Goal: Task Accomplishment & Management: Complete application form

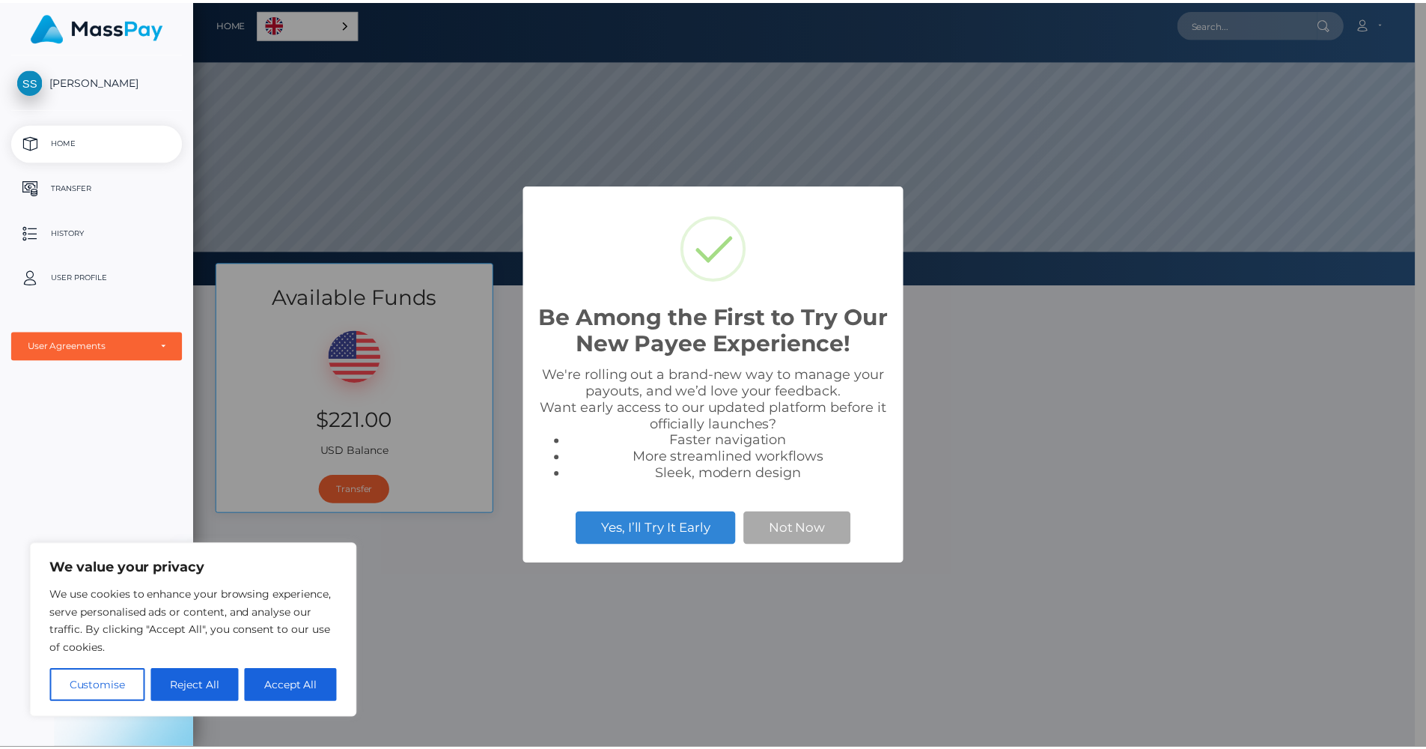
scroll to position [284, 1231]
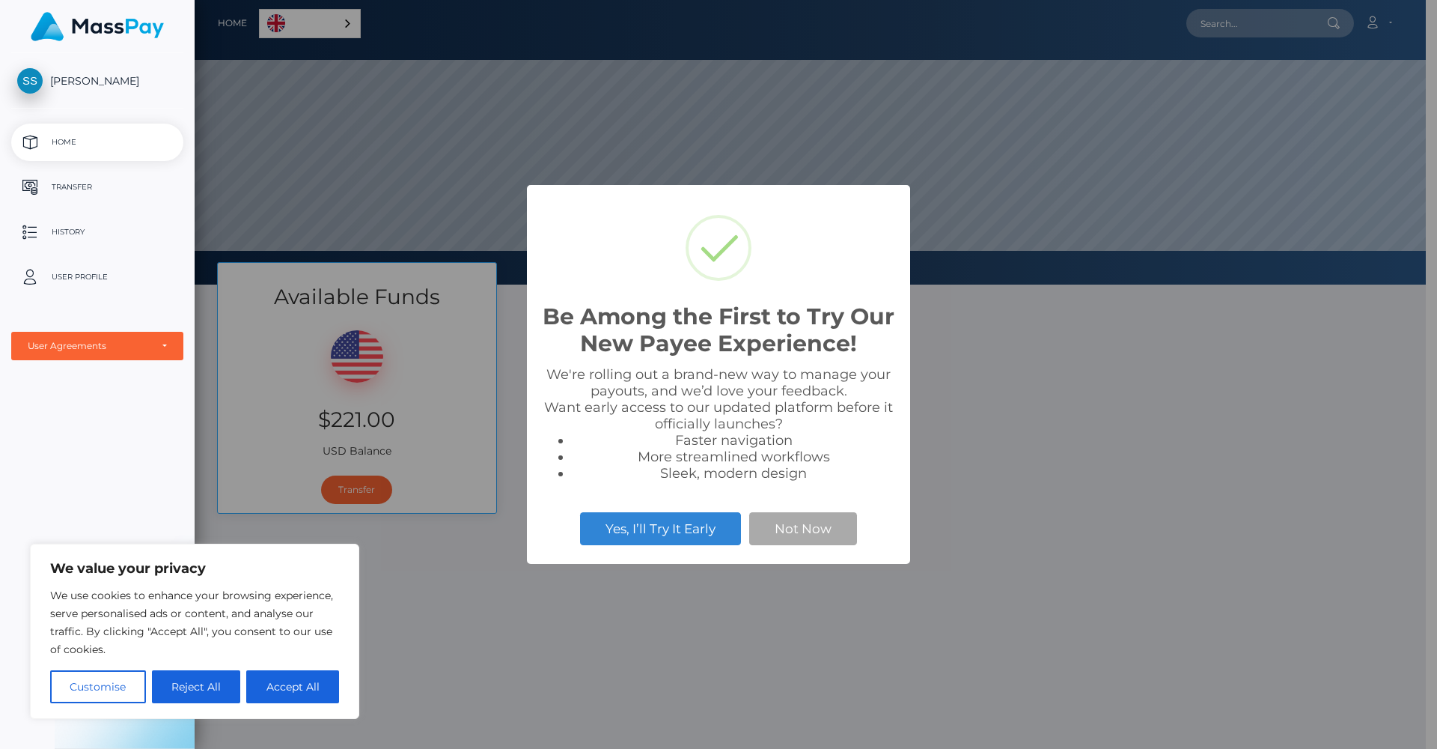
click at [803, 527] on button "Not Now" at bounding box center [803, 528] width 108 height 33
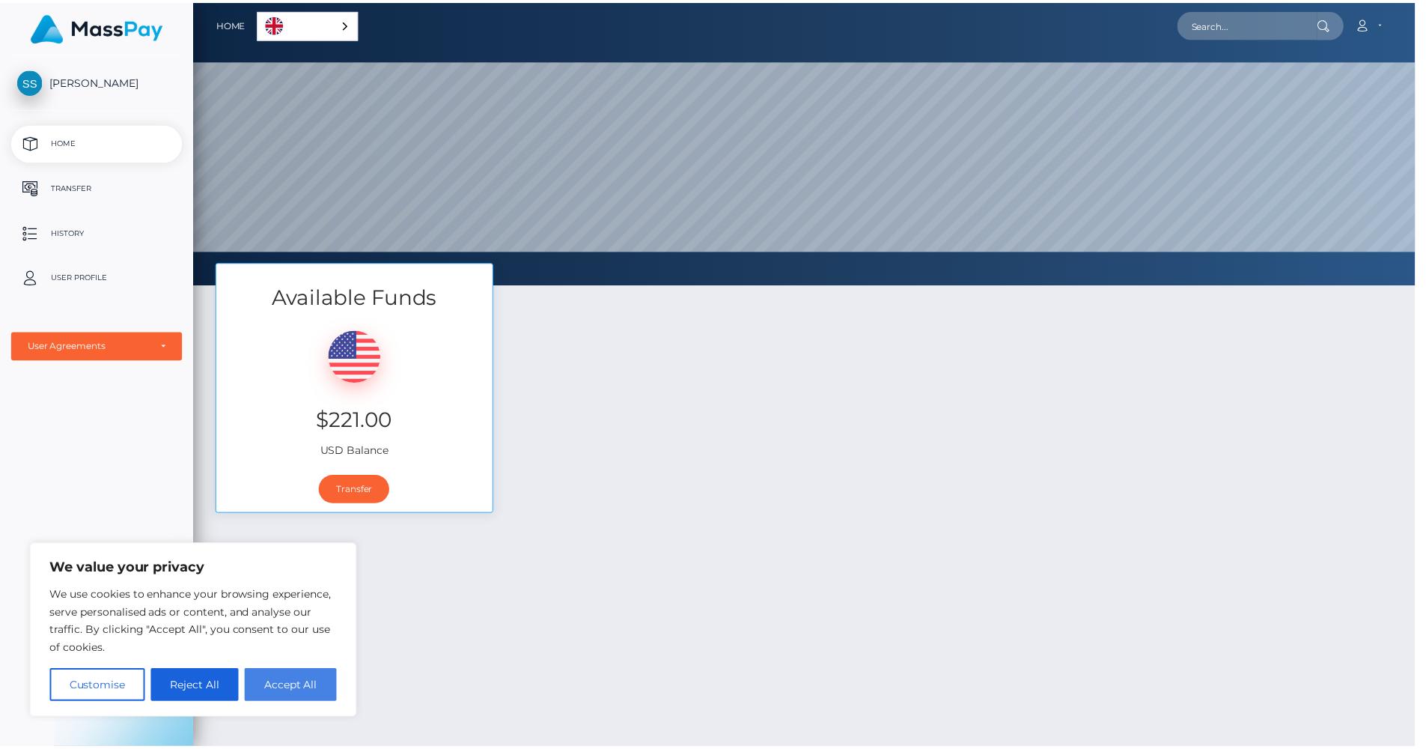
scroll to position [748346, 747399]
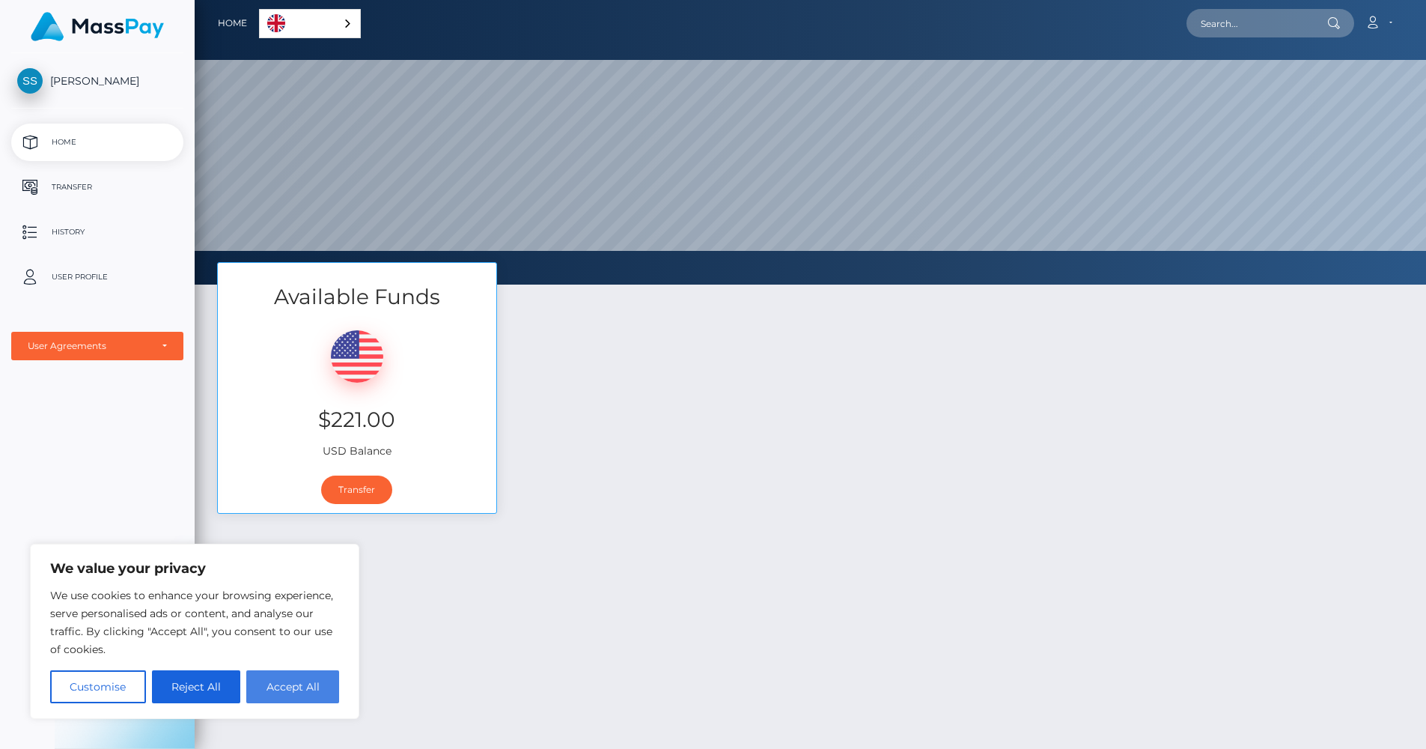
click at [296, 690] on button "Accept All" at bounding box center [292, 686] width 93 height 33
checkbox input "true"
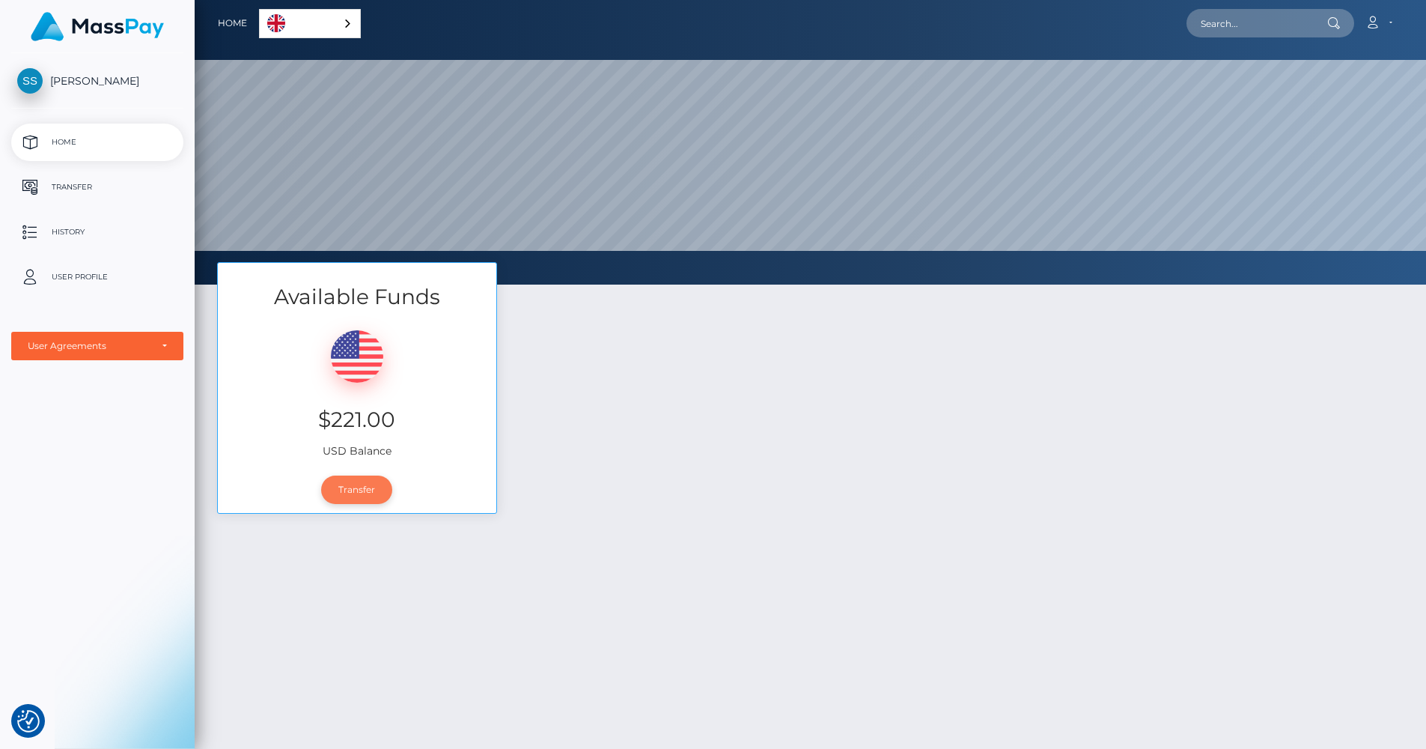
click at [363, 492] on link "Transfer" at bounding box center [356, 489] width 71 height 28
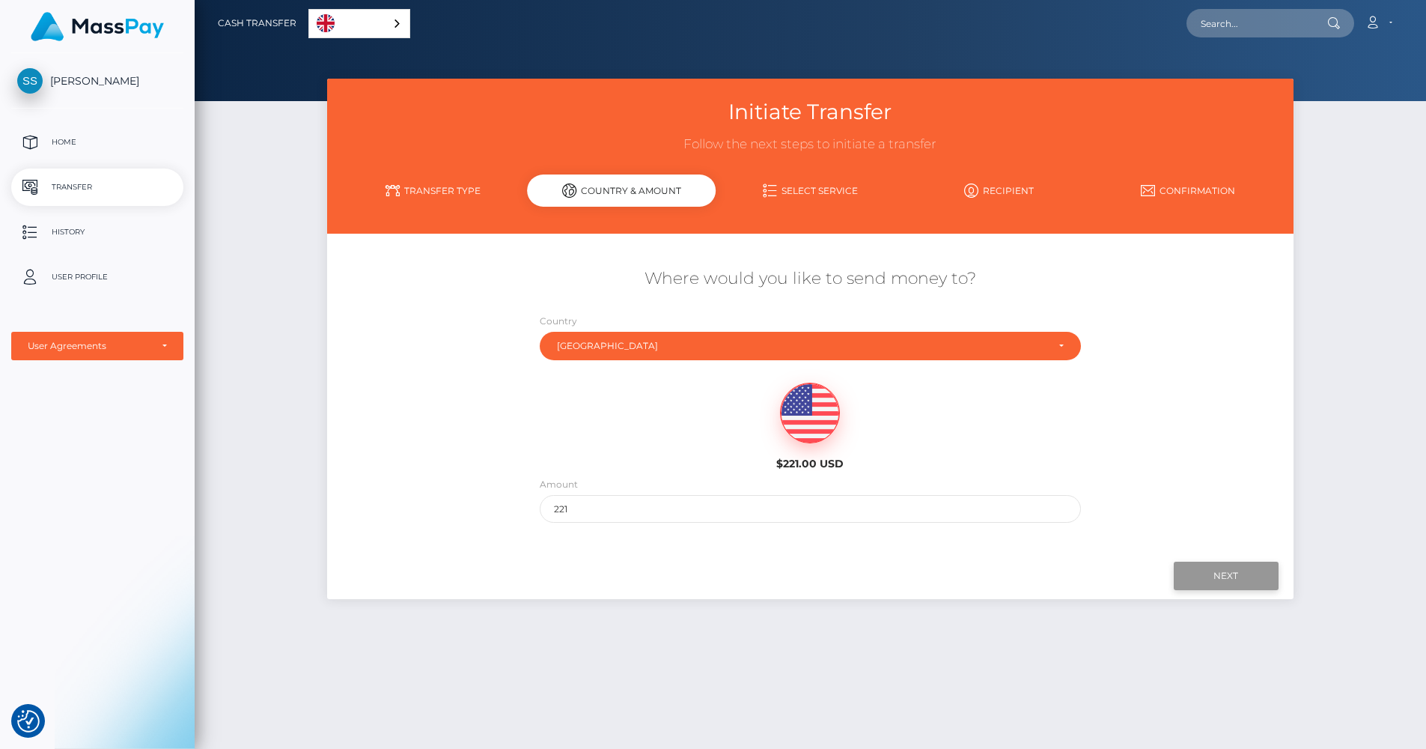
click at [1222, 564] on input "Next" at bounding box center [1226, 575] width 105 height 28
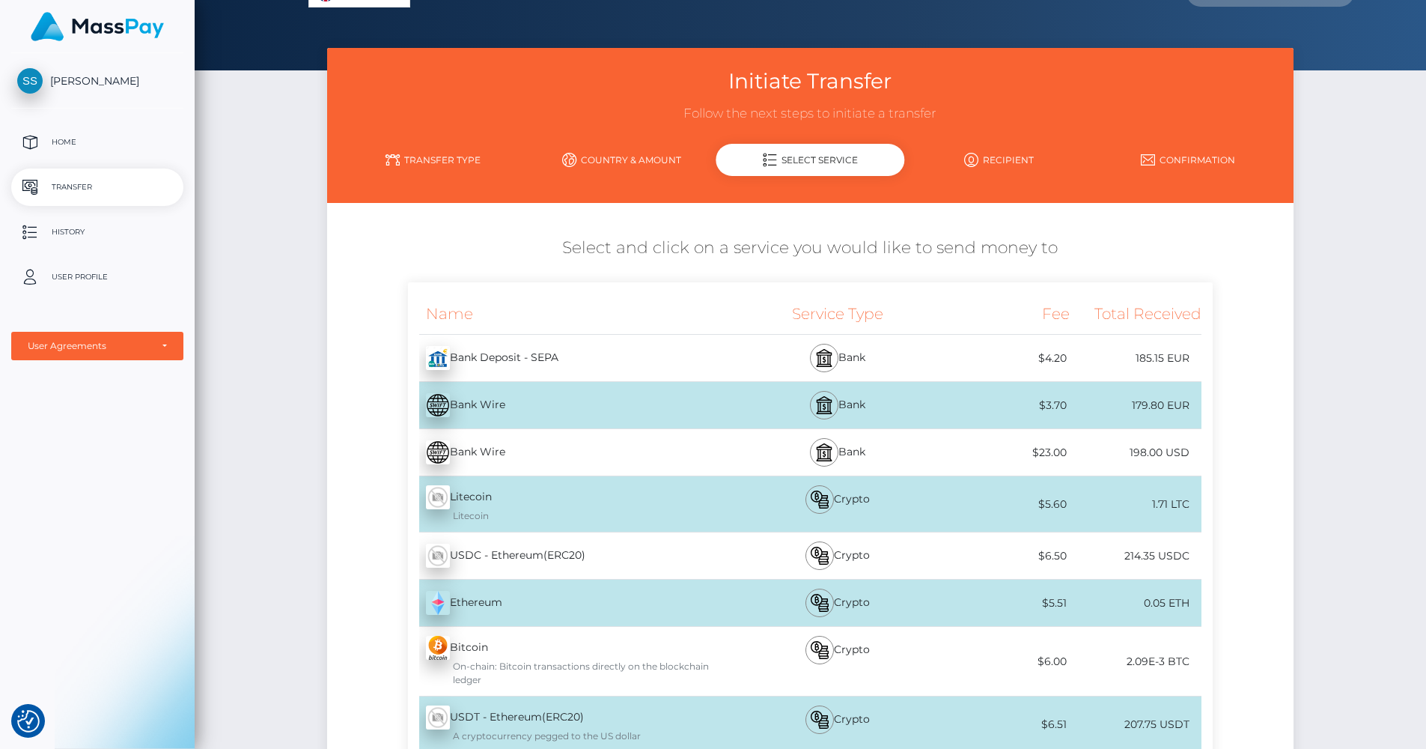
scroll to position [15, 0]
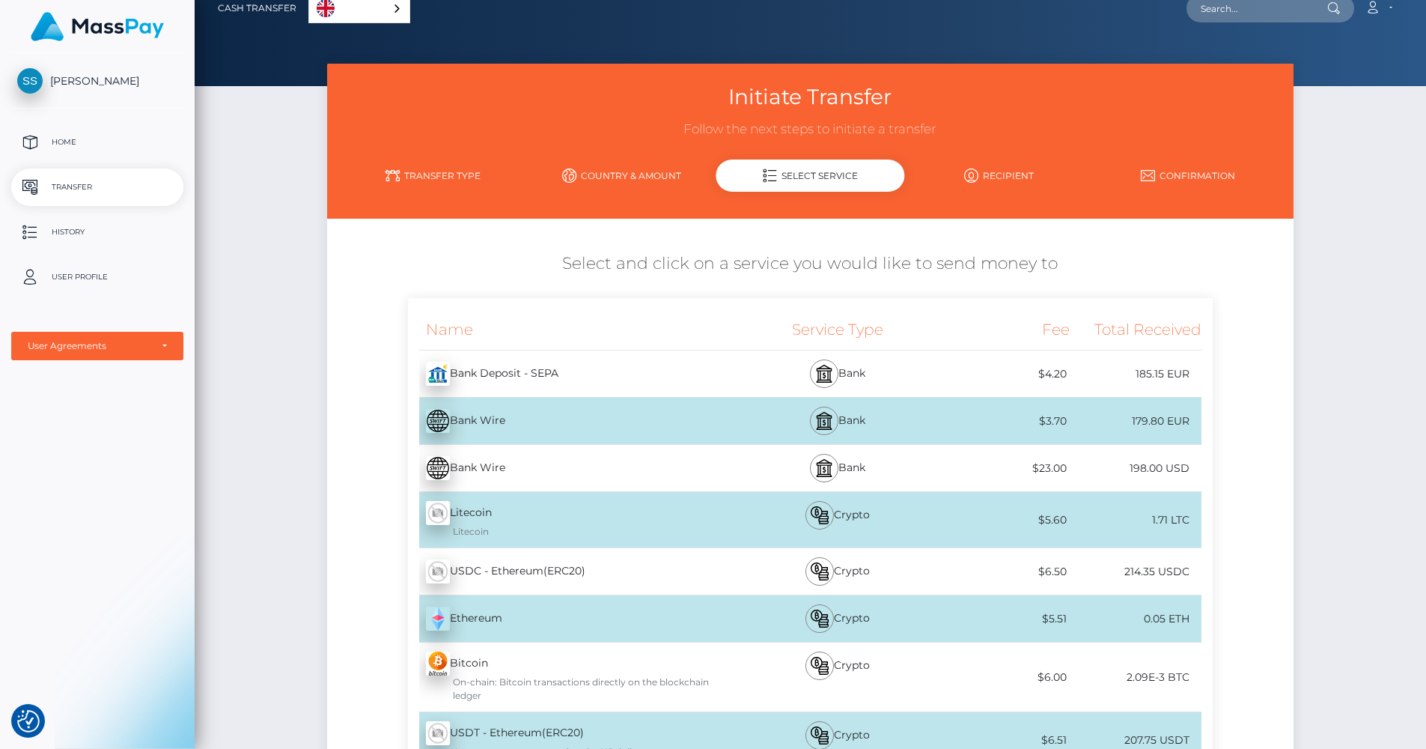
click at [920, 379] on div "Bank" at bounding box center [838, 373] width 198 height 46
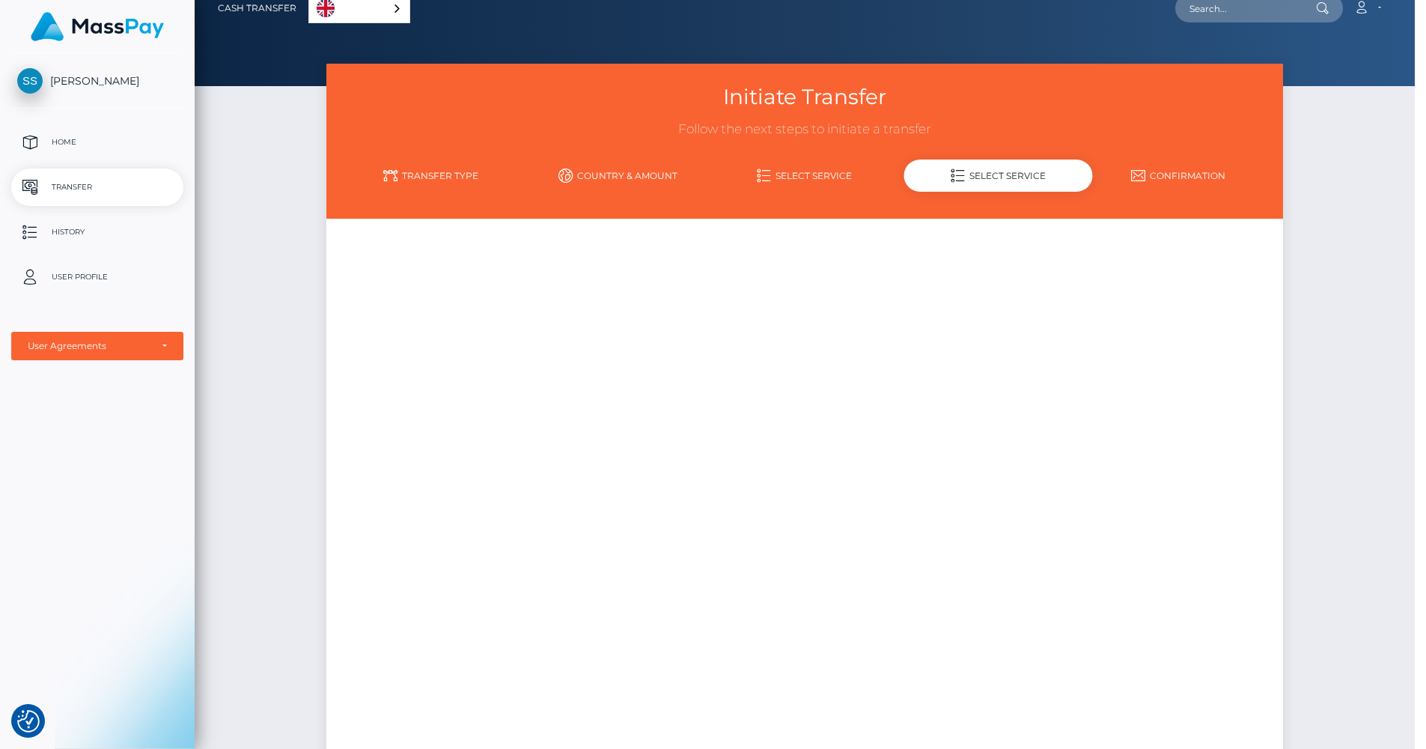
scroll to position [0, 0]
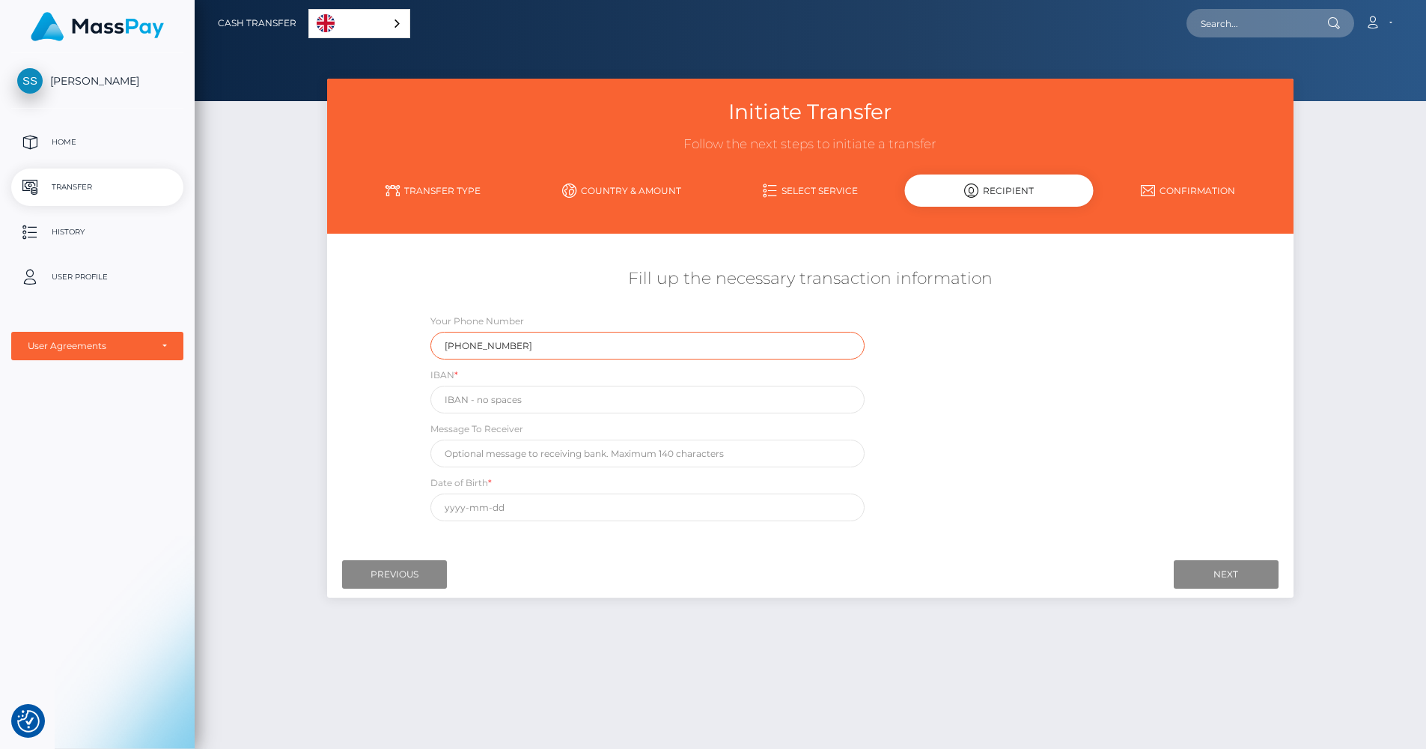
type input "[PHONE_NUMBER]"
click at [517, 395] on input "text" at bounding box center [647, 400] width 434 height 28
type input "[FINANCIAL_ID]"
type input "2"
type input "1"
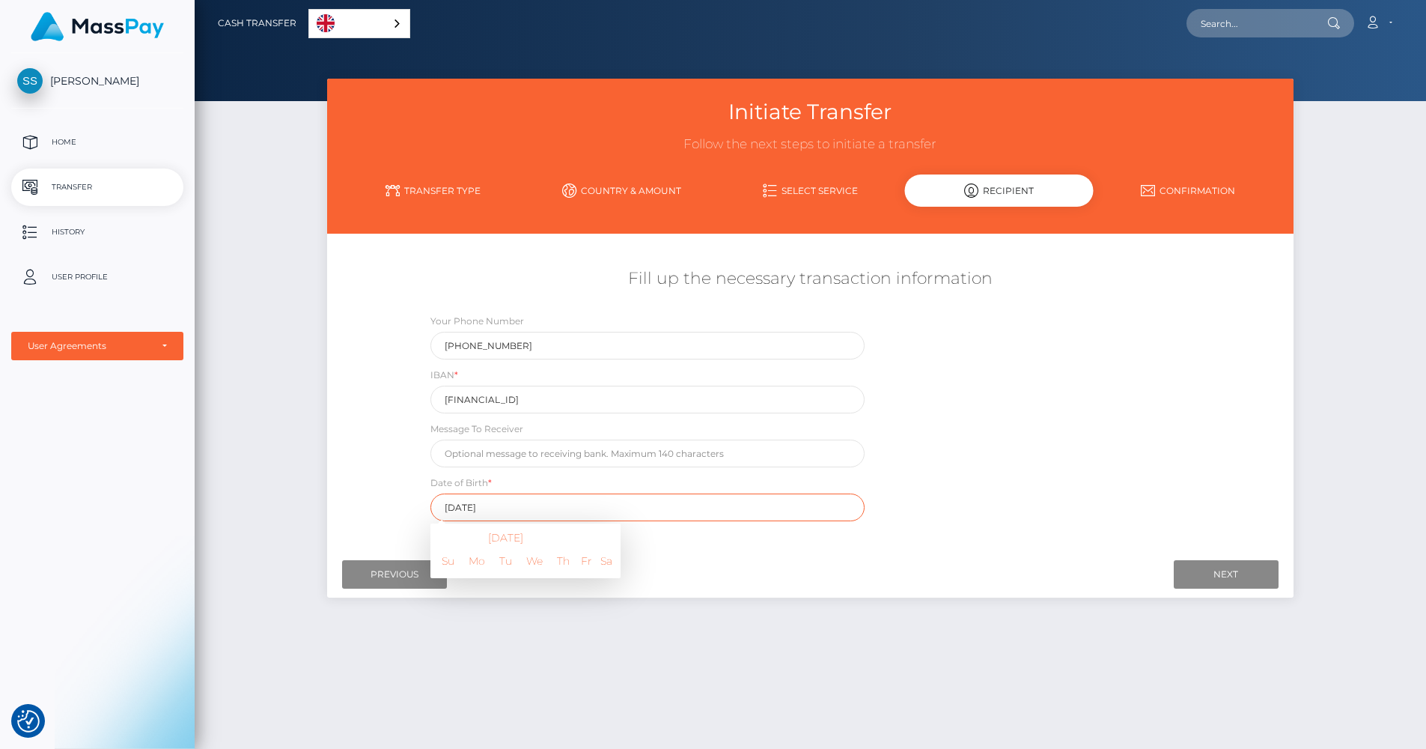
type input "[DATE]"
click at [704, 535] on div "Where would you like to send money to? Country Abkhazia [GEOGRAPHIC_DATA] [GEOG…" at bounding box center [810, 394] width 944 height 299
click at [1236, 581] on input "Next" at bounding box center [1226, 574] width 105 height 28
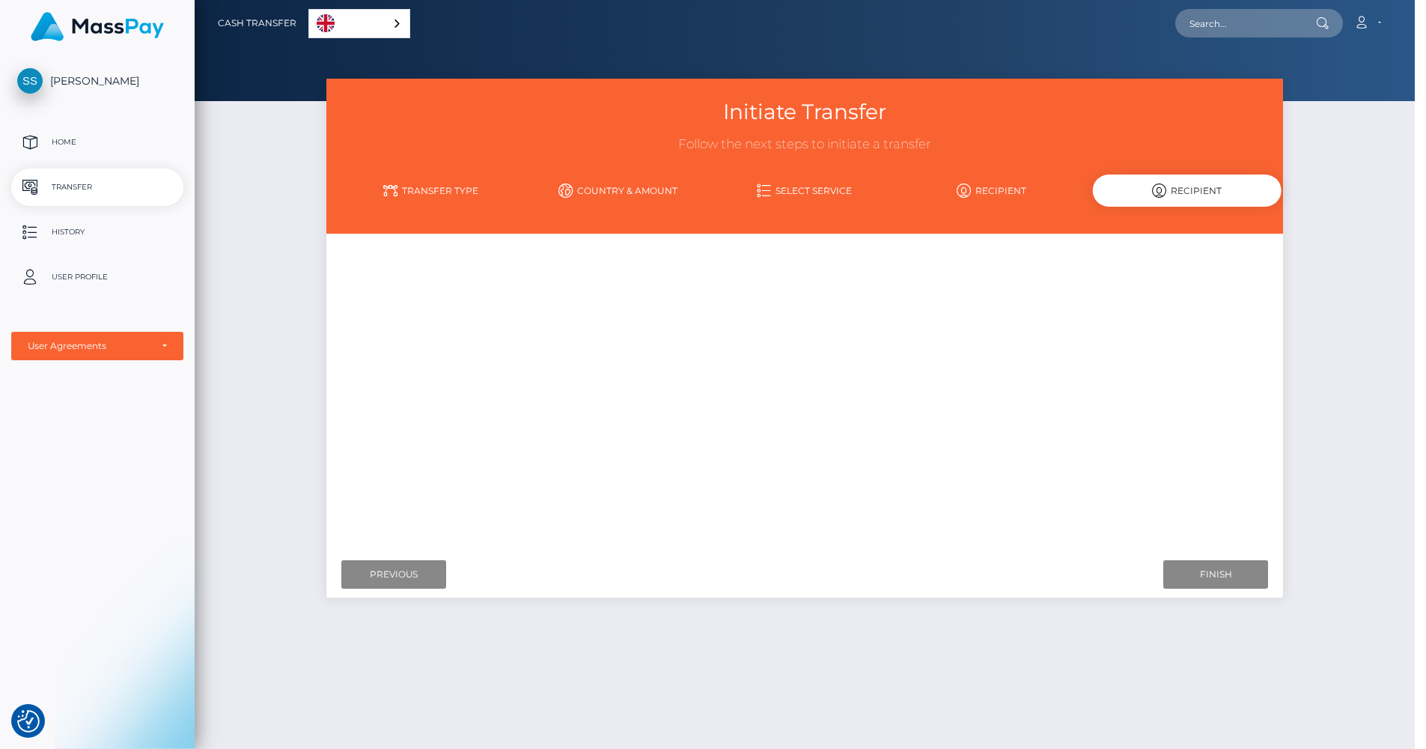
click at [1236, 576] on div "Loading! × Getting a final quote. OK Cancel" at bounding box center [713, 374] width 1426 height 749
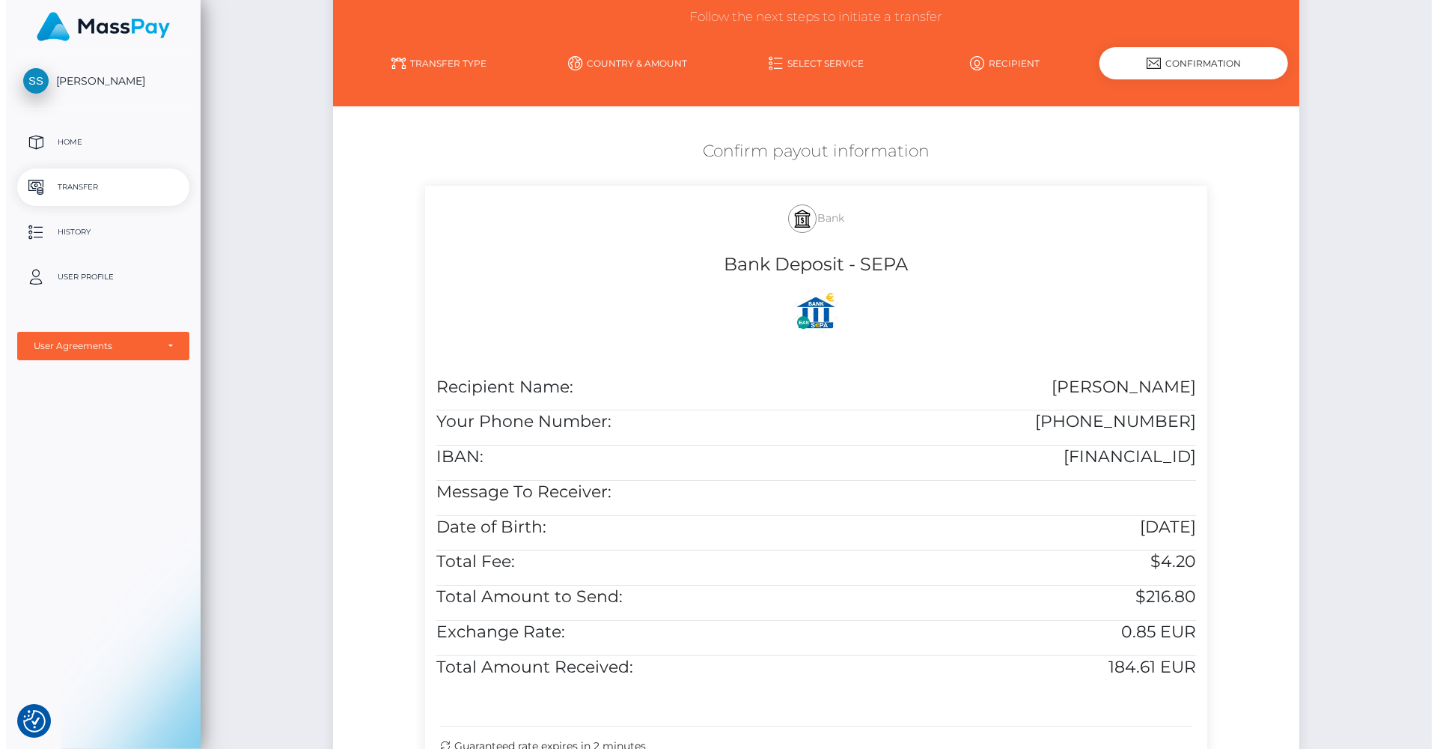
scroll to position [256, 0]
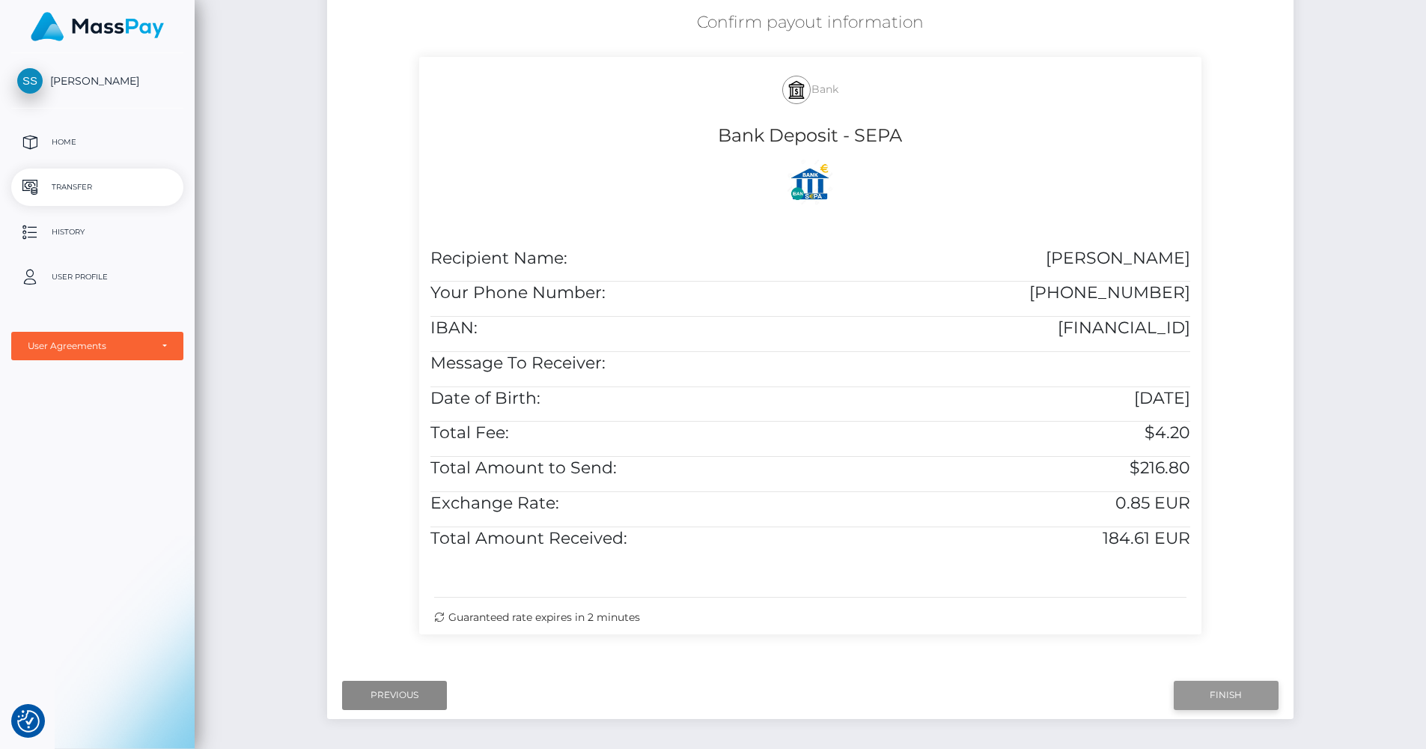
click at [1209, 698] on input "Finish" at bounding box center [1226, 695] width 105 height 28
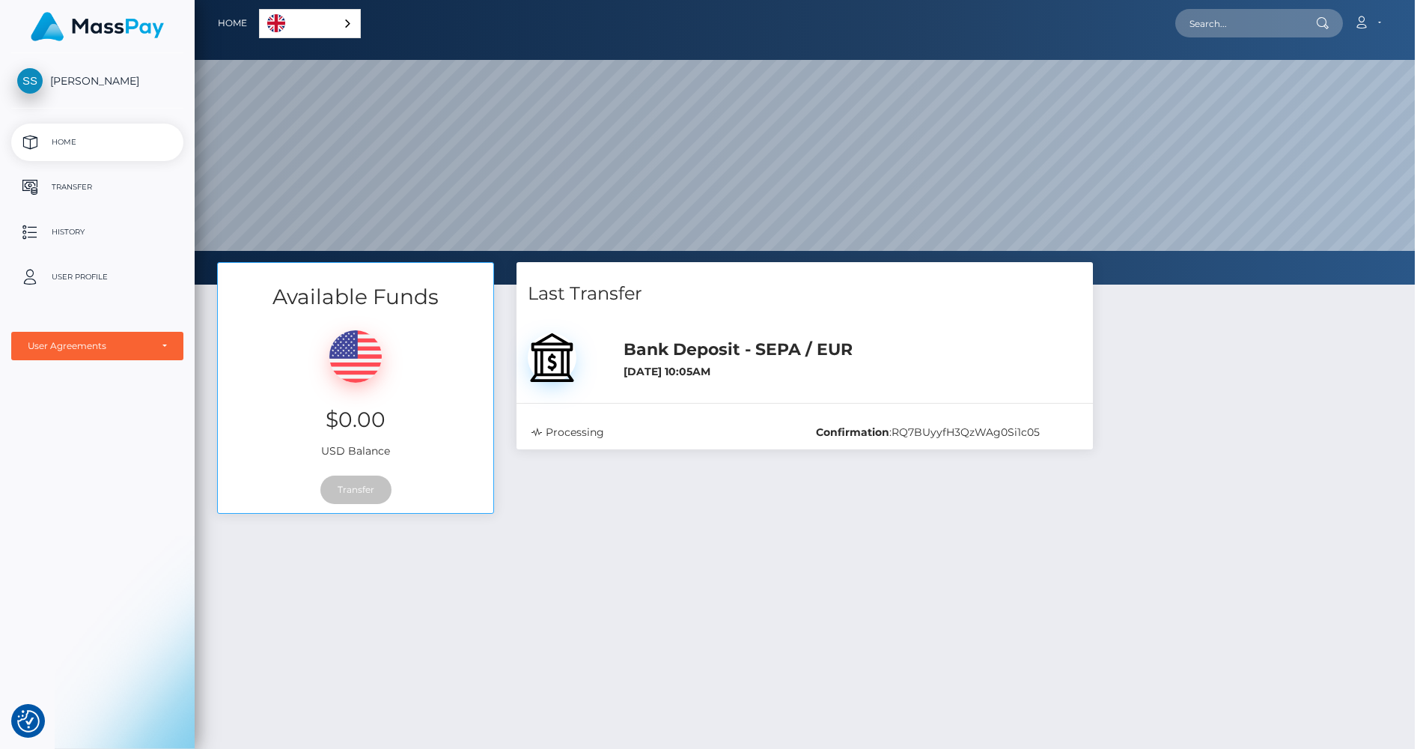
scroll to position [748346, 747399]
